Goal: Navigation & Orientation: Find specific page/section

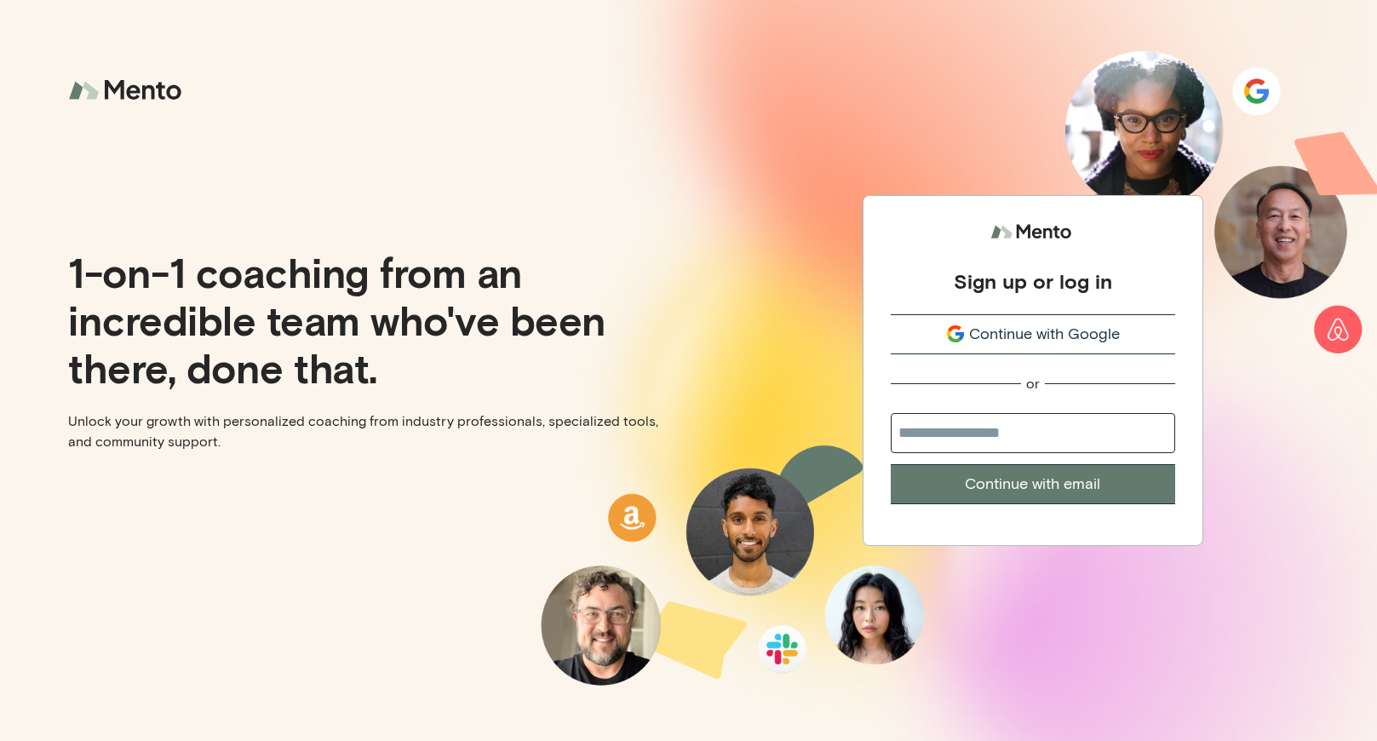
click at [1063, 332] on span "Continue with Google" at bounding box center [1044, 334] width 151 height 23
click at [1044, 332] on span "Continue with Google" at bounding box center [1044, 334] width 151 height 23
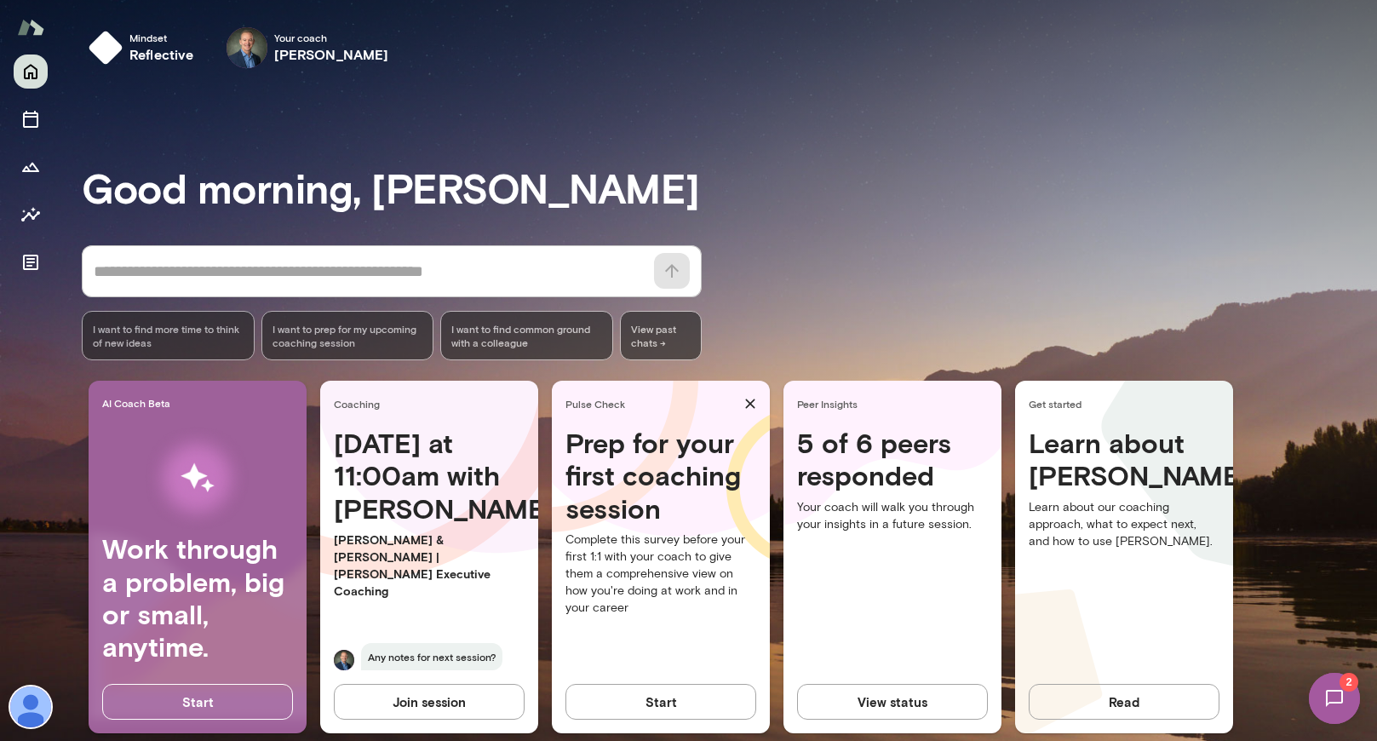
scroll to position [26, 0]
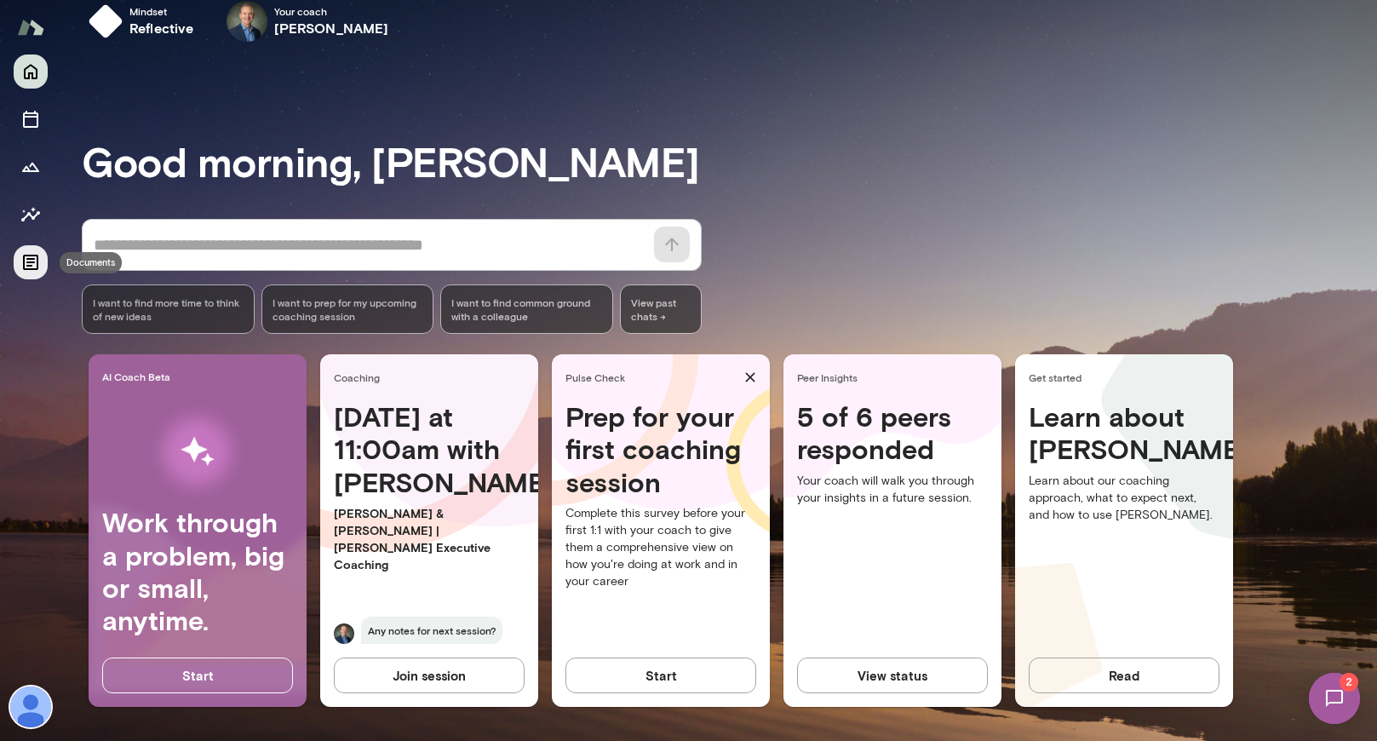
click at [26, 260] on icon "Documents" at bounding box center [30, 262] width 20 height 20
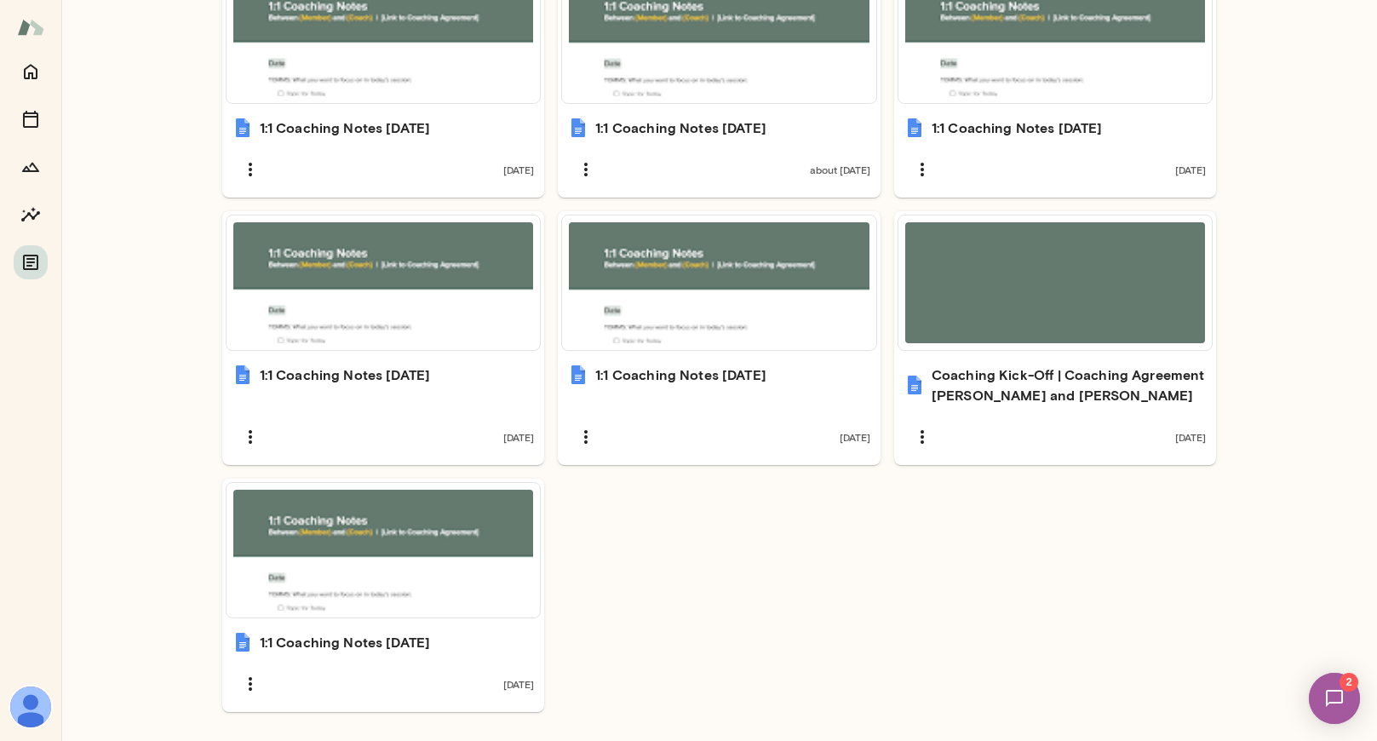
scroll to position [247, 0]
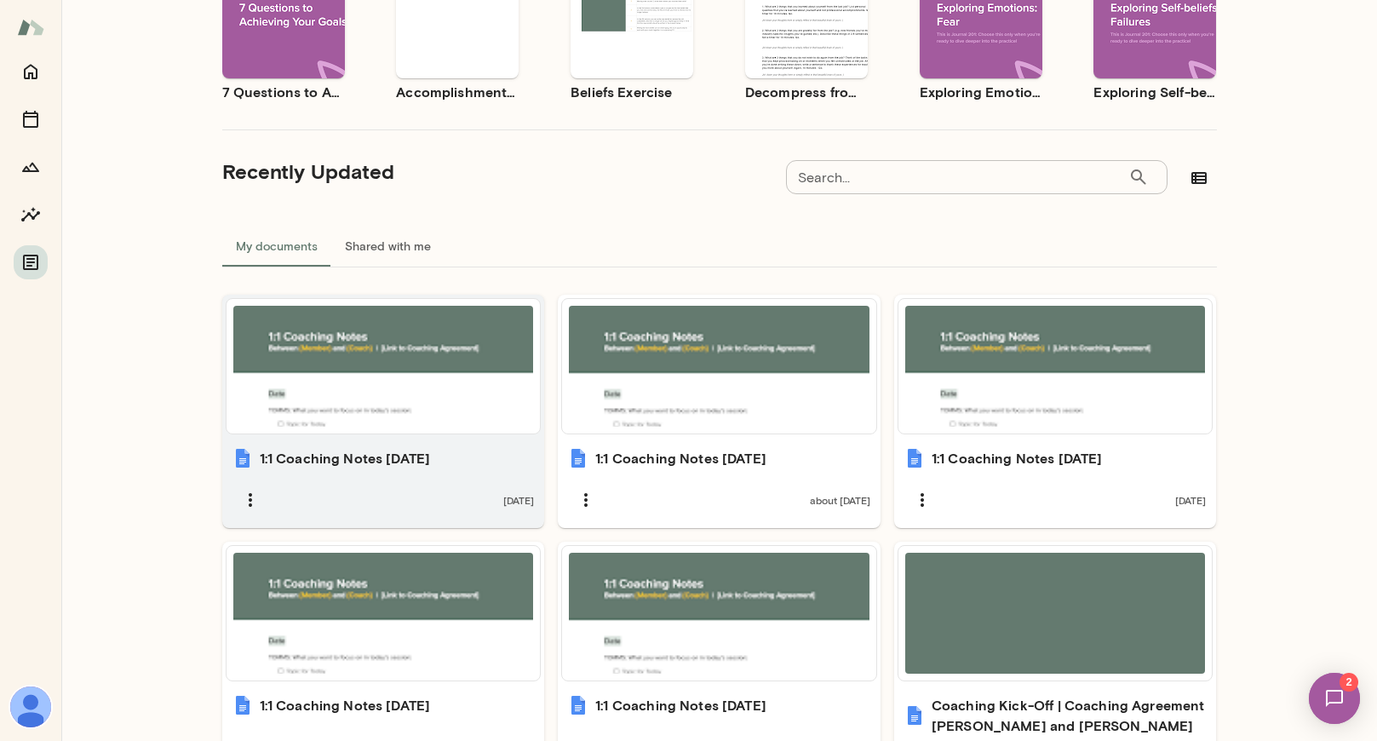
click at [367, 423] on div at bounding box center [383, 366] width 301 height 121
